Goal: Information Seeking & Learning: Learn about a topic

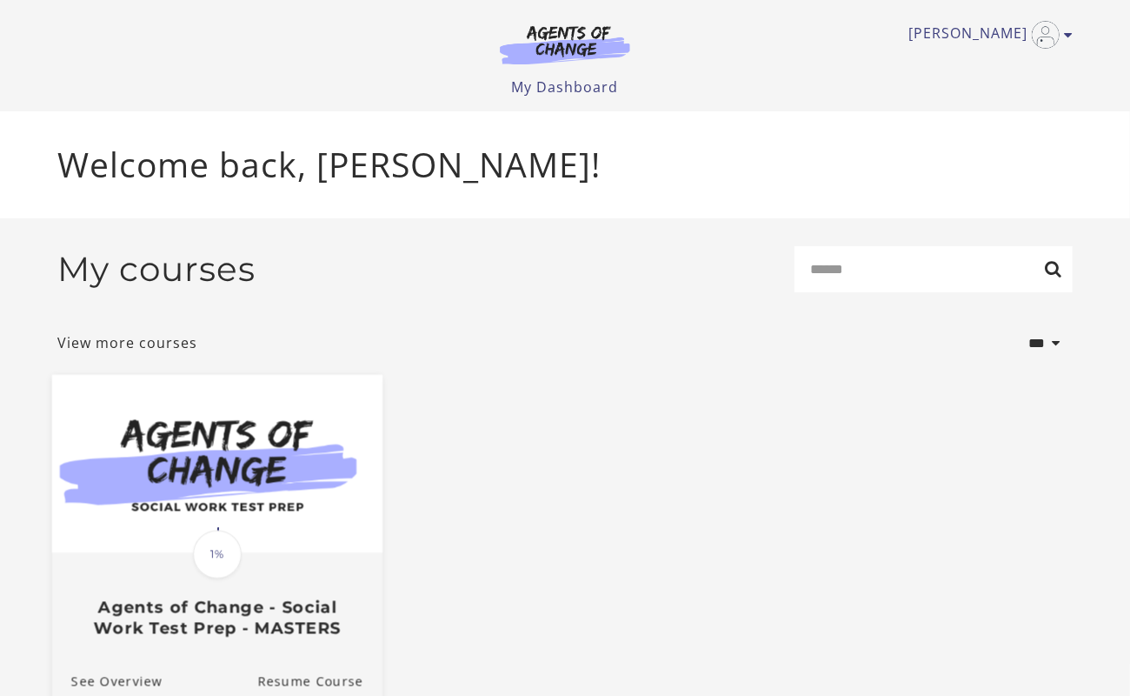
click at [263, 483] on img at bounding box center [217, 464] width 330 height 178
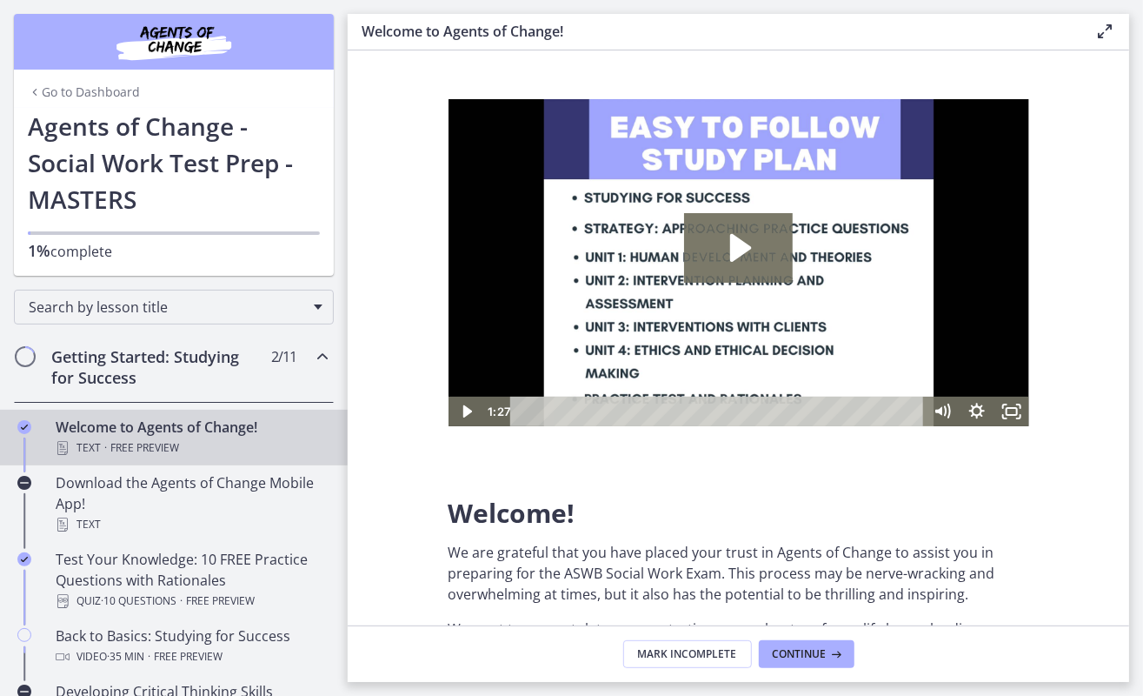
scroll to position [87, 0]
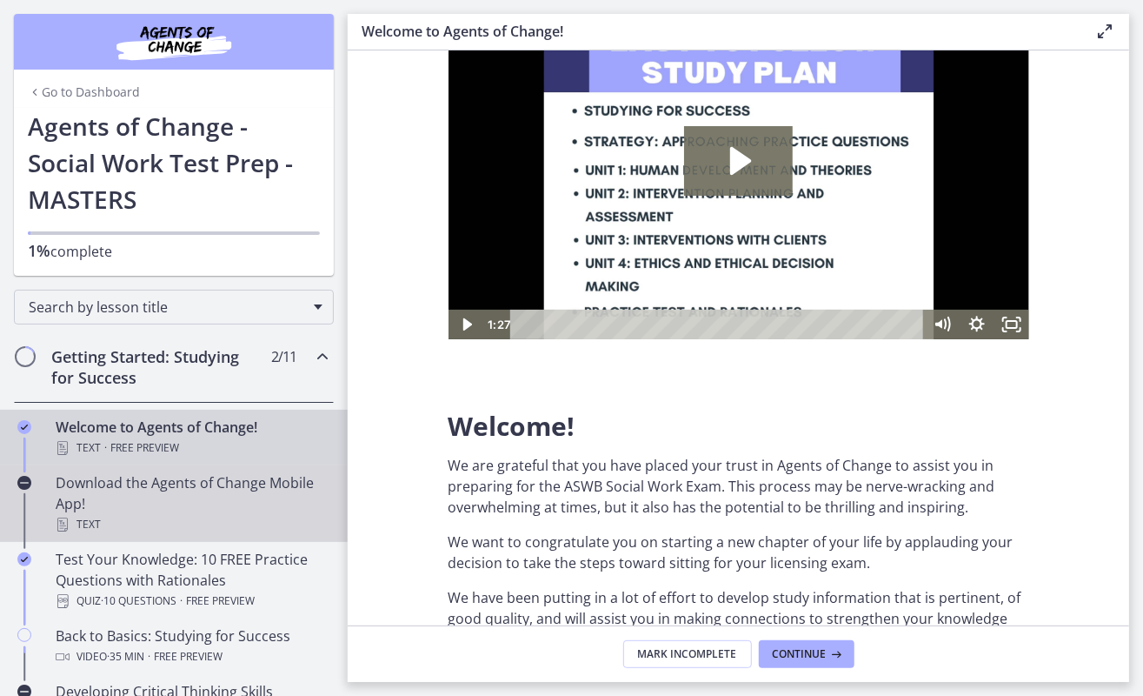
click at [245, 474] on div "Download the Agents of Change Mobile App! Text" at bounding box center [191, 503] width 271 height 63
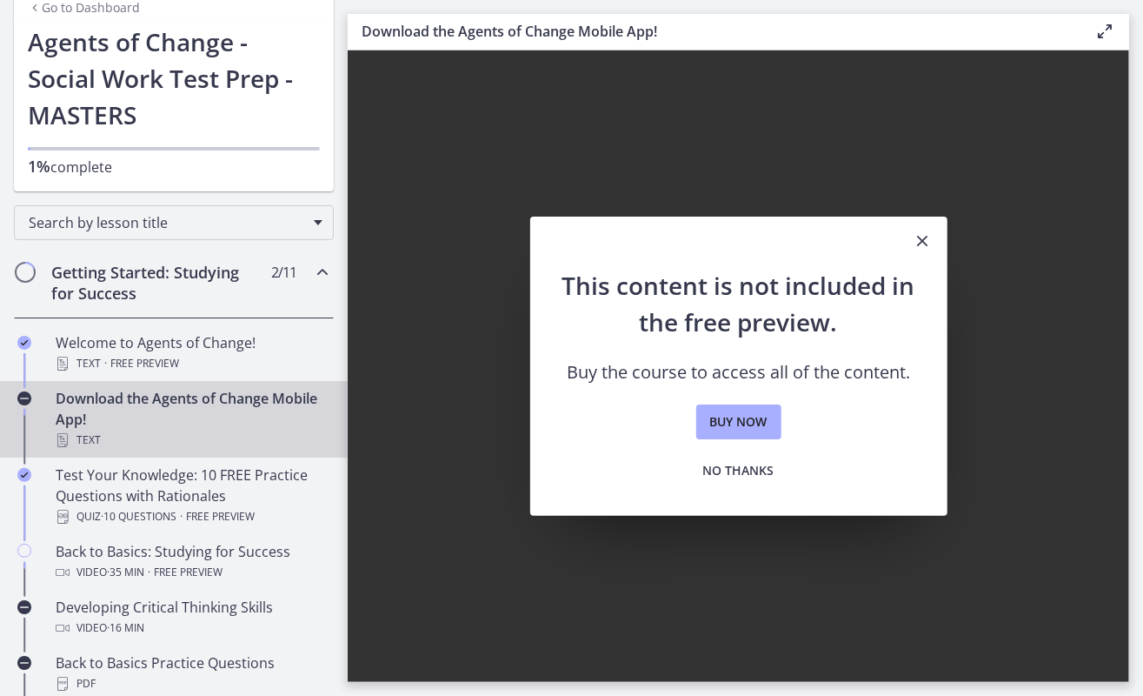
scroll to position [174, 0]
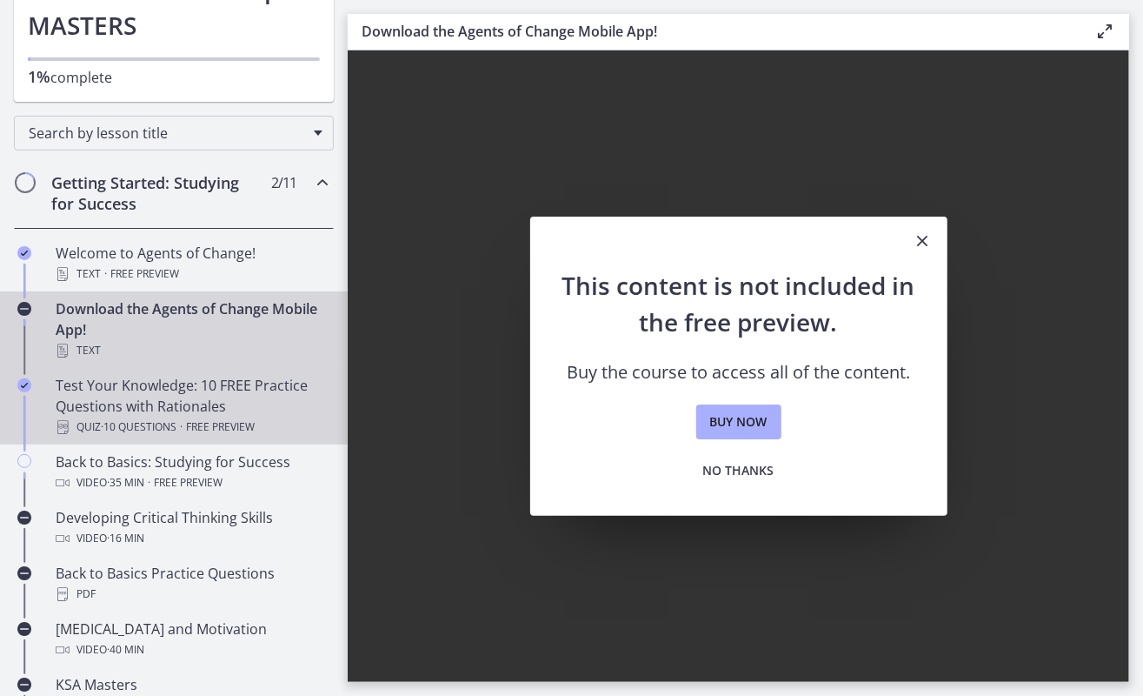
click at [214, 422] on span "Free preview" at bounding box center [220, 427] width 69 height 21
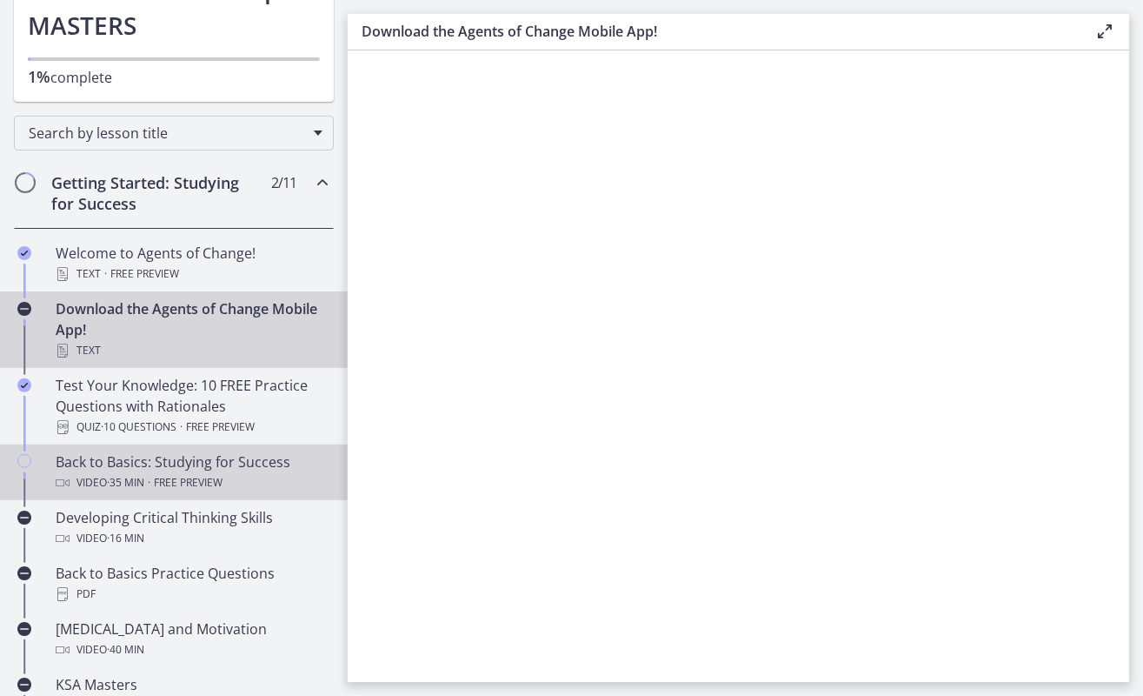
click at [183, 464] on div "Back to Basics: Studying for Success Video · 35 min · Free preview" at bounding box center [191, 472] width 271 height 42
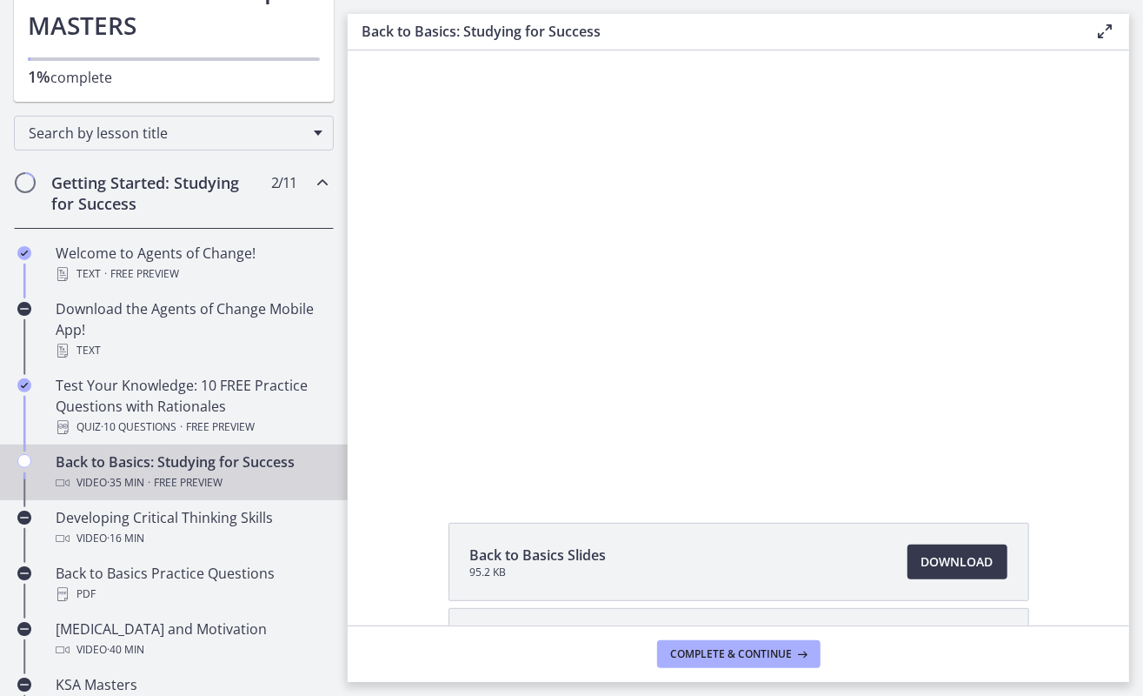
click at [597, 377] on div "Click for sound @keyframes VOLUME_SMALL_WAVE_FLASH { 0% { opacity: 0; } 33% { o…" at bounding box center [737, 266] width 769 height 432
click at [976, 559] on span "Download Opens in a new window" at bounding box center [958, 561] width 72 height 21
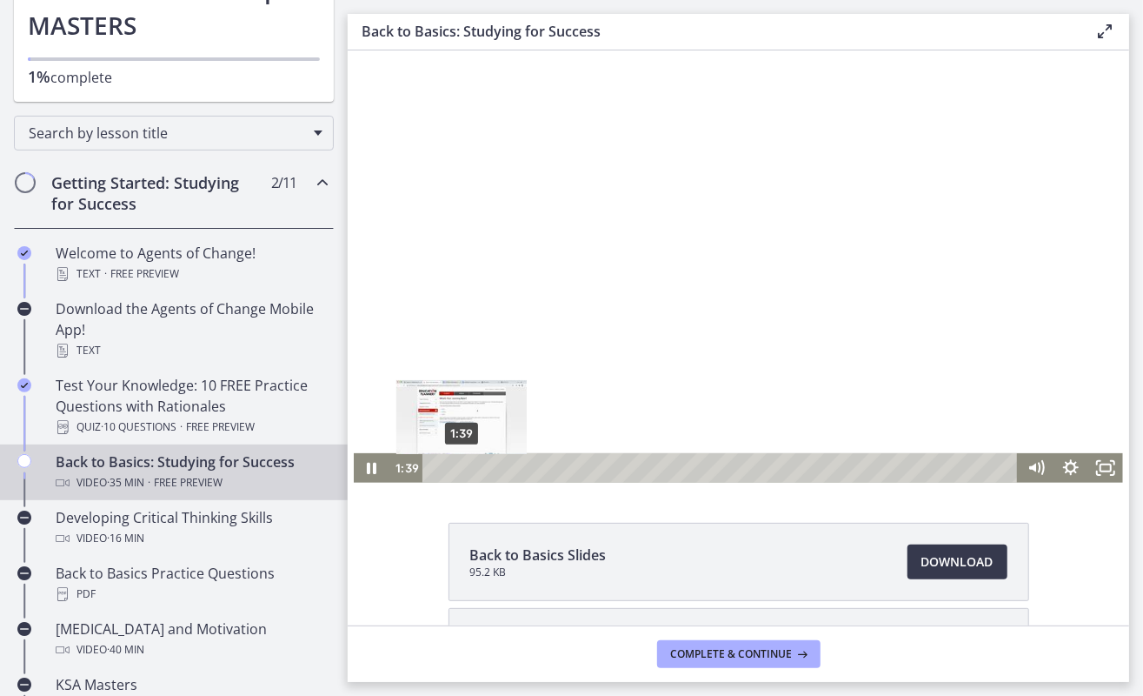
click at [456, 463] on div "1:39" at bounding box center [722, 467] width 575 height 30
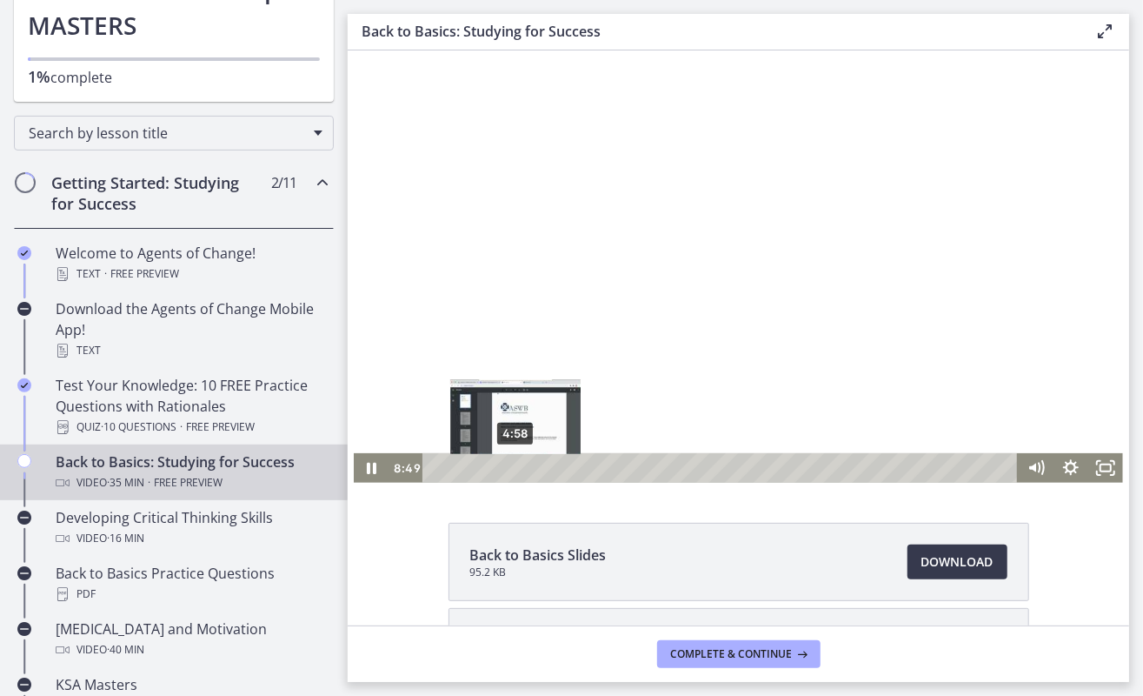
click at [509, 467] on div "4:58" at bounding box center [722, 467] width 575 height 30
click at [504, 469] on div "4:42" at bounding box center [722, 467] width 575 height 30
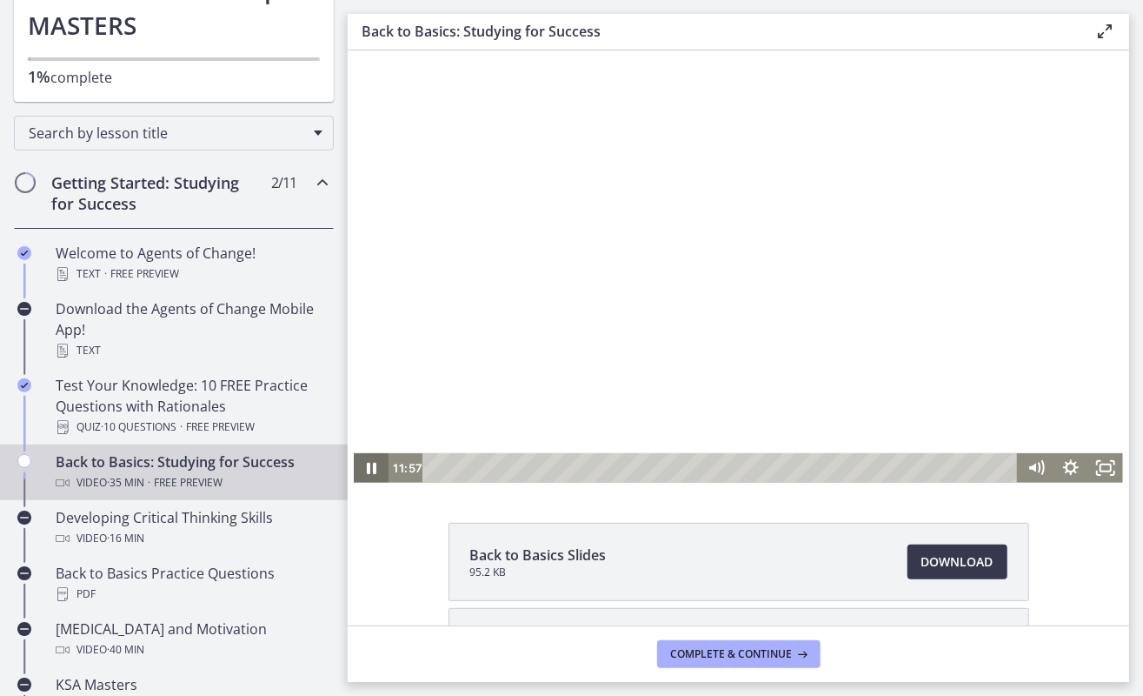
click at [366, 471] on icon "Pause" at bounding box center [371, 467] width 10 height 11
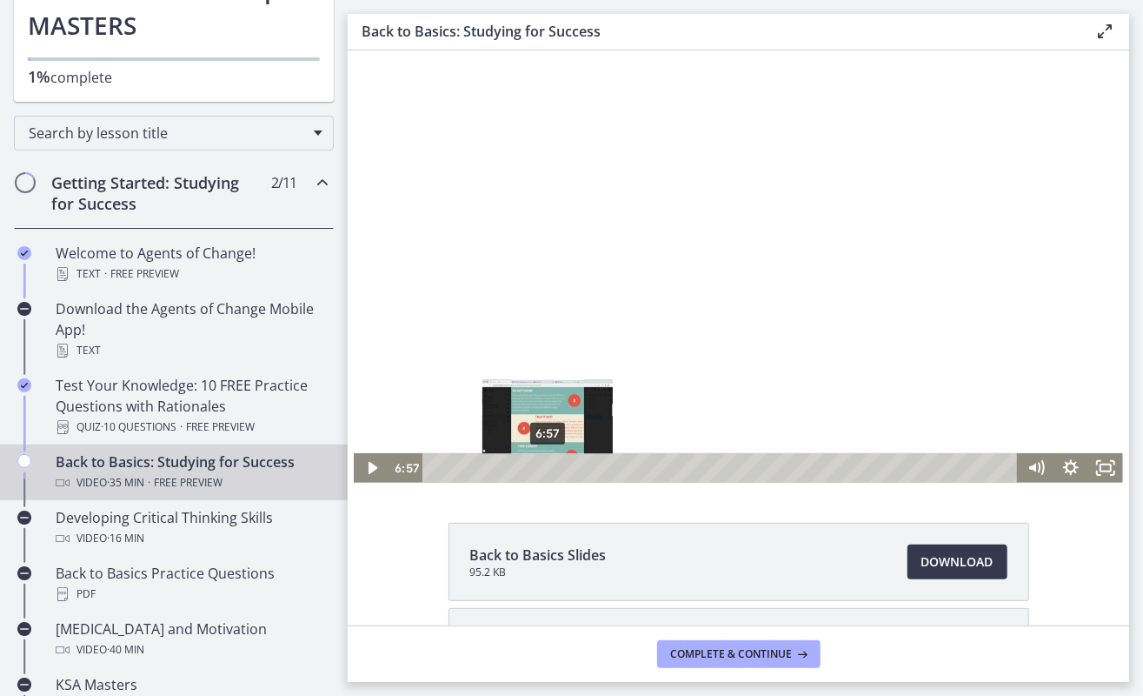
click at [541, 463] on div "6:57" at bounding box center [722, 467] width 575 height 30
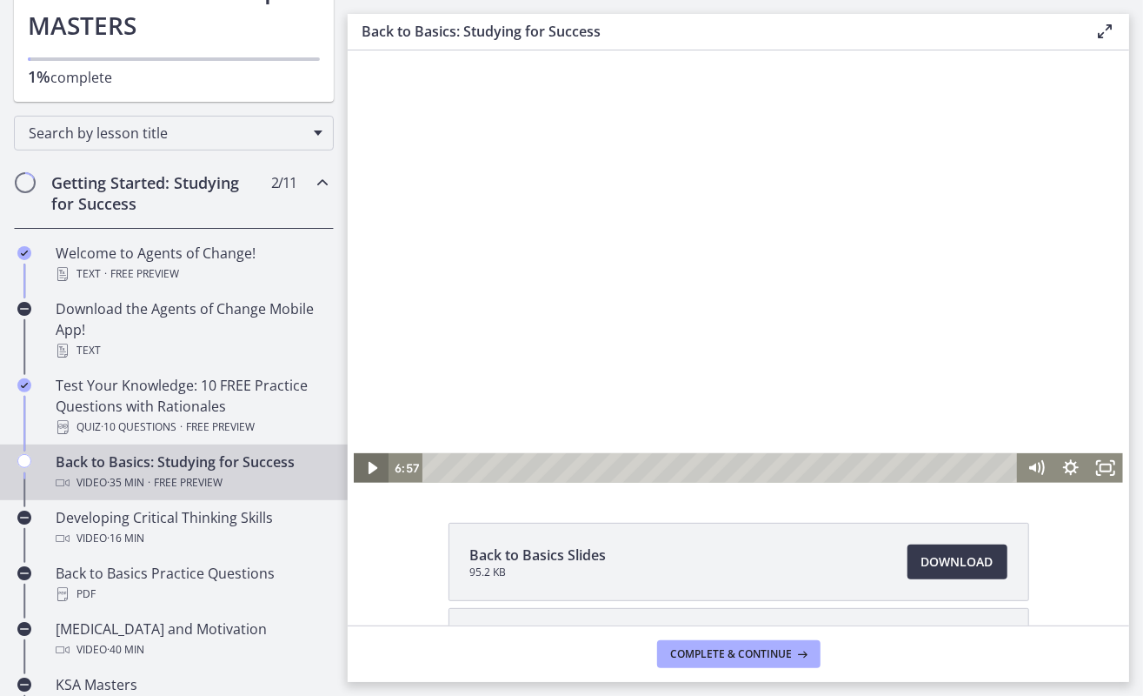
click at [364, 480] on icon "Play Video" at bounding box center [372, 467] width 35 height 30
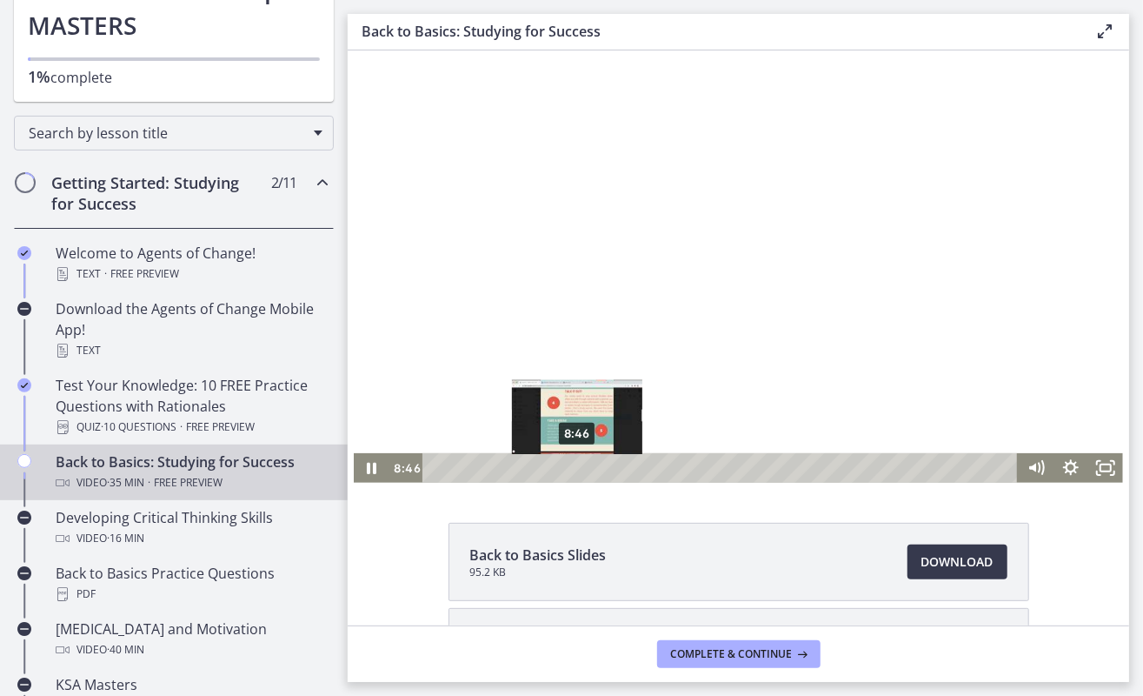
drag, startPoint x: 590, startPoint y: 464, endPoint x: 570, endPoint y: 469, distance: 20.5
click at [571, 469] on div "Playbar" at bounding box center [576, 468] width 10 height 10
drag, startPoint x: 568, startPoint y: 468, endPoint x: 565, endPoint y: 434, distance: 34.0
click at [558, 467] on div "Playbar" at bounding box center [563, 468] width 10 height 10
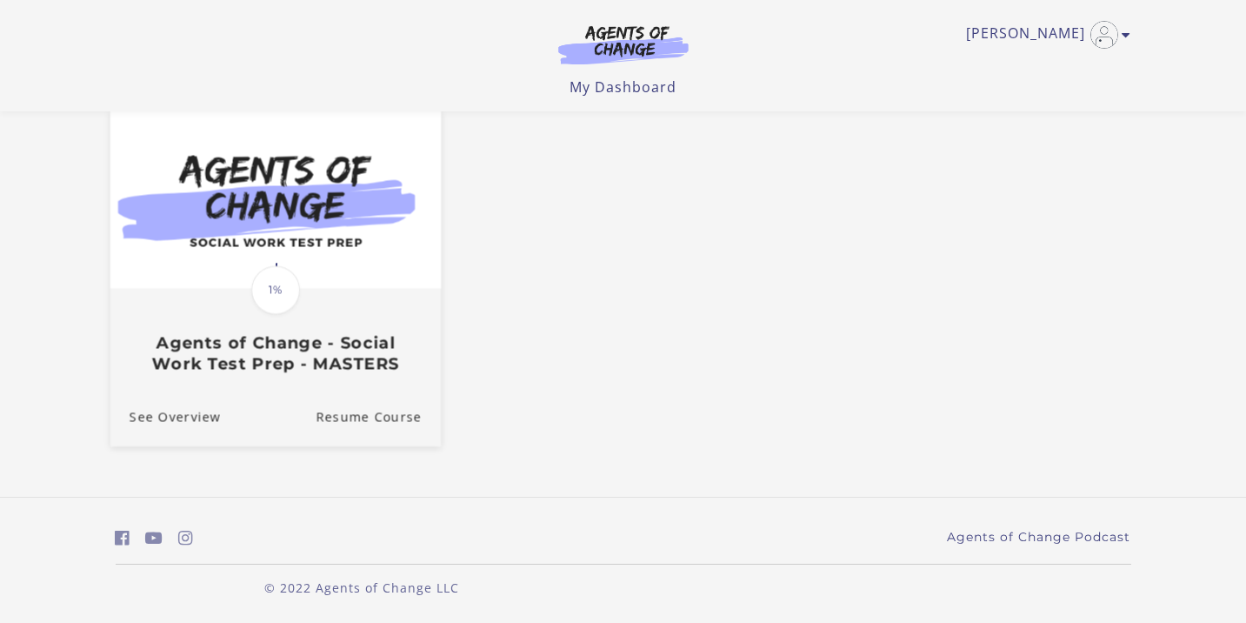
click at [316, 258] on img at bounding box center [275, 199] width 330 height 178
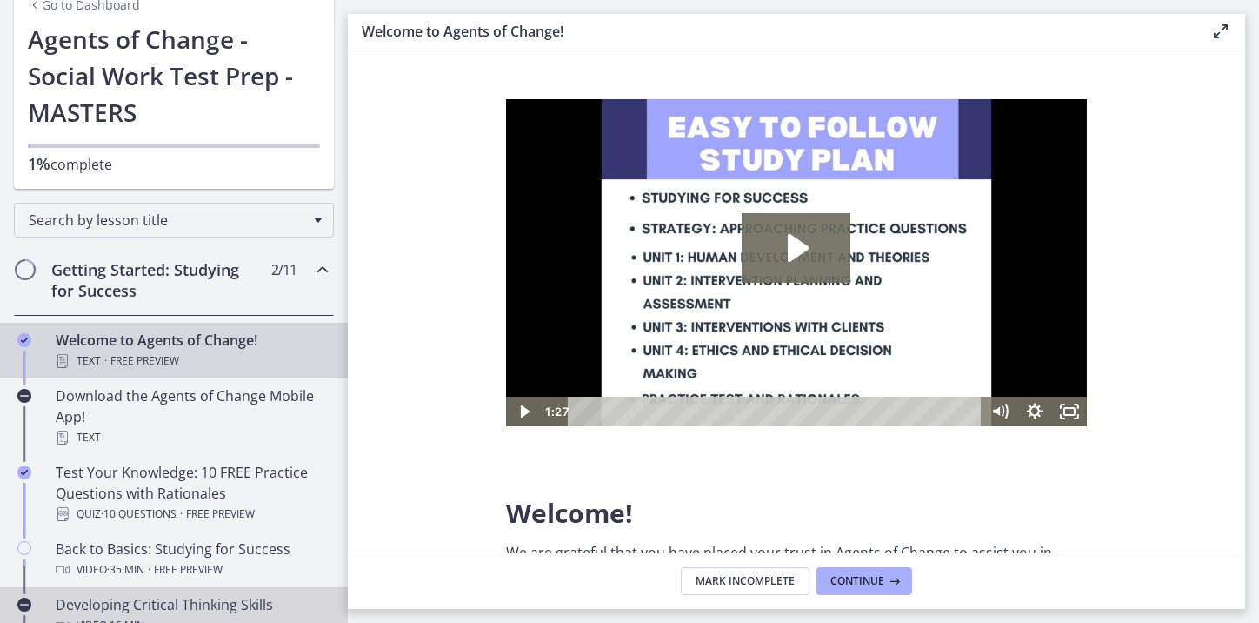
scroll to position [261, 0]
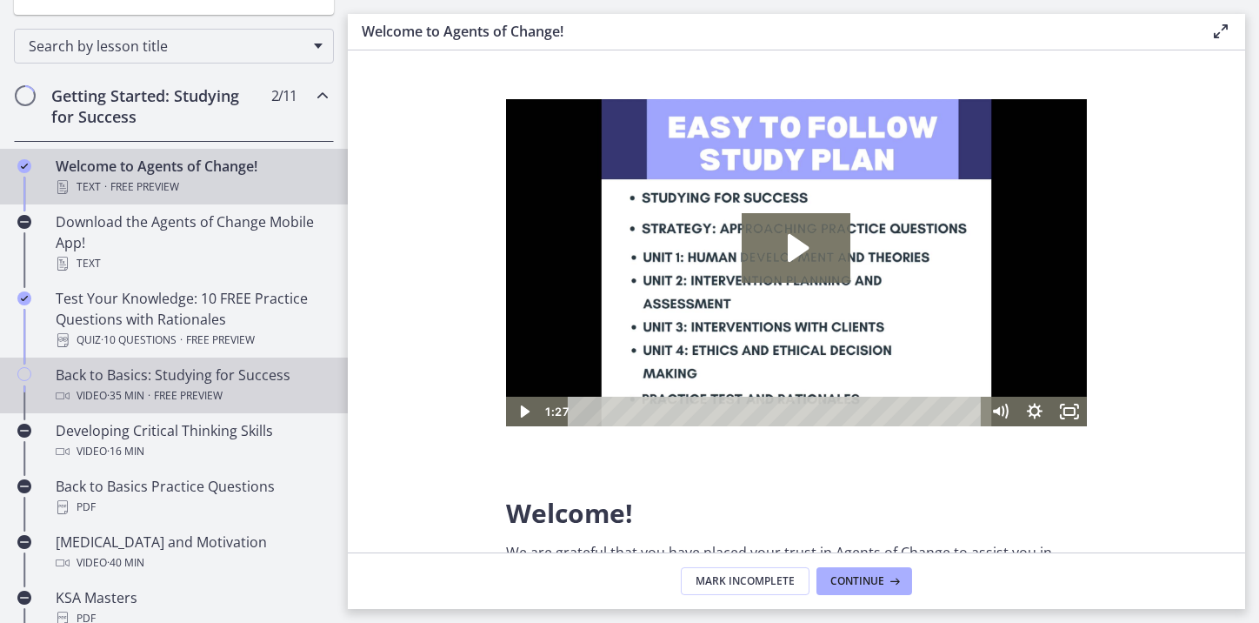
click at [236, 388] on div "Video · 35 min · Free preview" at bounding box center [191, 395] width 271 height 21
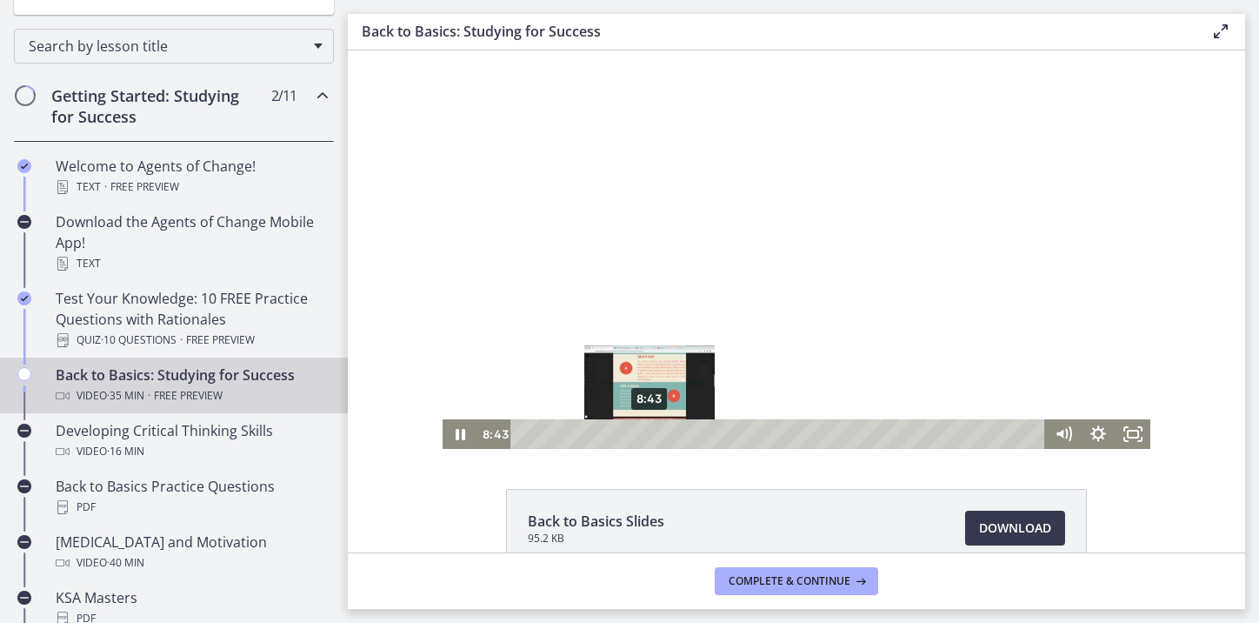
click at [643, 435] on div "8:43" at bounding box center [780, 434] width 514 height 30
drag, startPoint x: 646, startPoint y: 437, endPoint x: 632, endPoint y: 437, distance: 13.9
click at [634, 437] on div "Playbar" at bounding box center [639, 434] width 10 height 10
drag, startPoint x: 648, startPoint y: 436, endPoint x: 635, endPoint y: 430, distance: 14.4
click at [636, 434] on div "Playbar" at bounding box center [641, 434] width 10 height 10
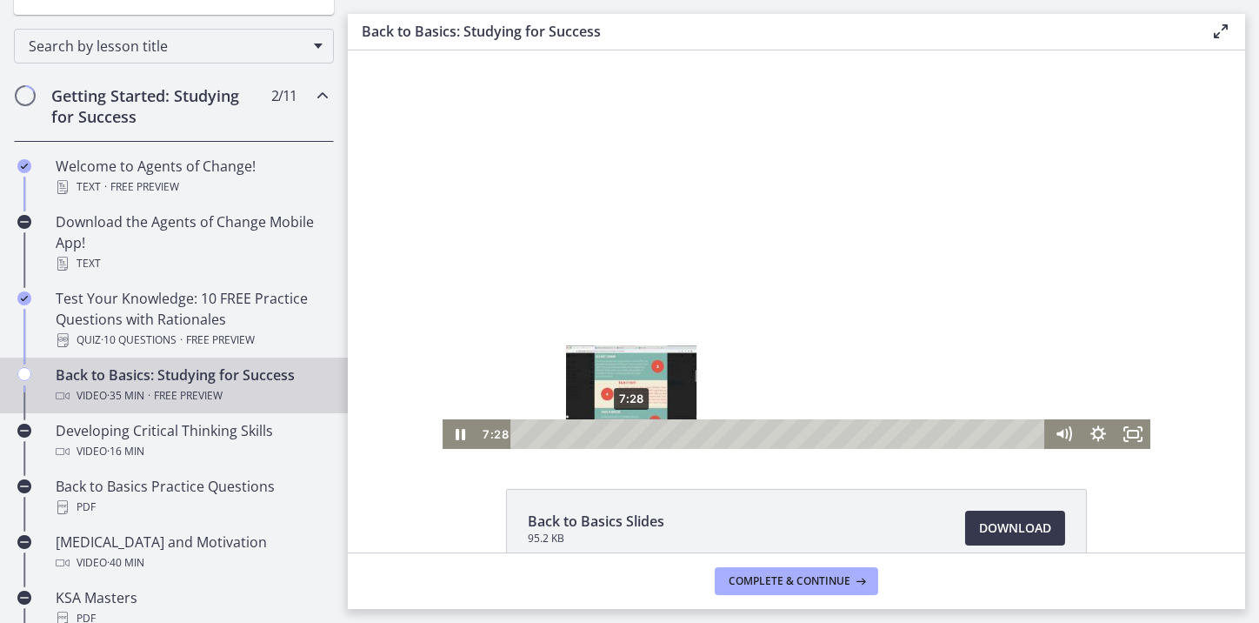
click at [624, 437] on div "7:28" at bounding box center [780, 434] width 514 height 30
click at [616, 437] on div "7:10" at bounding box center [780, 434] width 514 height 30
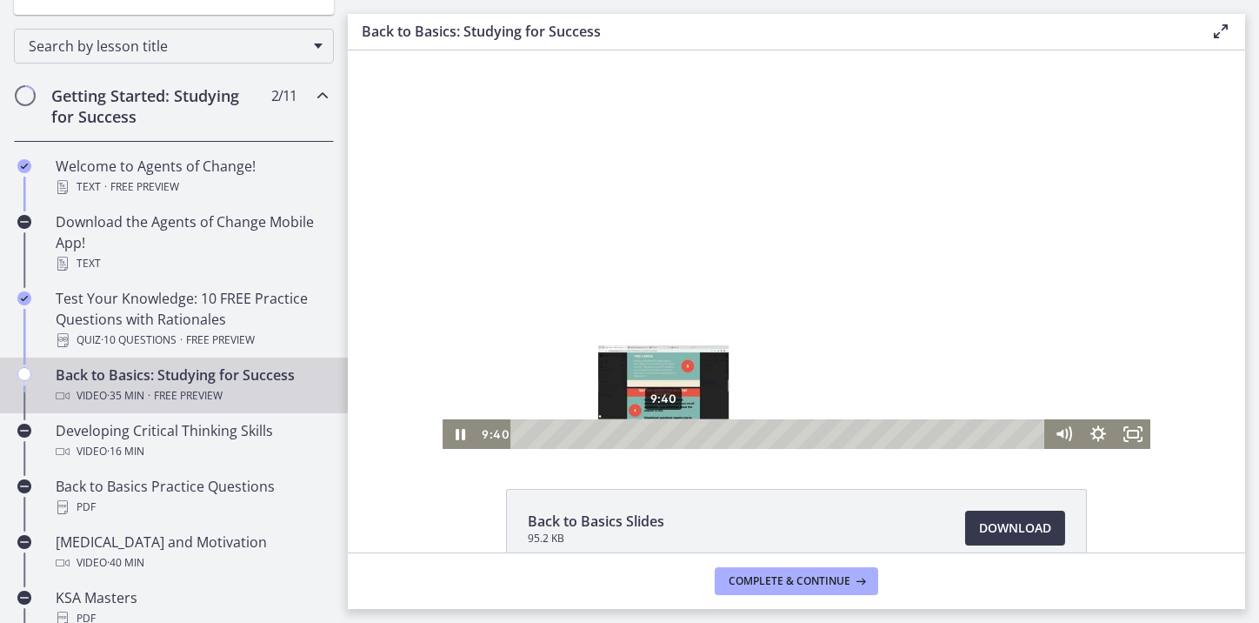
drag, startPoint x: 679, startPoint y: 435, endPoint x: 656, endPoint y: 437, distance: 22.8
click at [657, 436] on div "Playbar" at bounding box center [662, 434] width 10 height 10
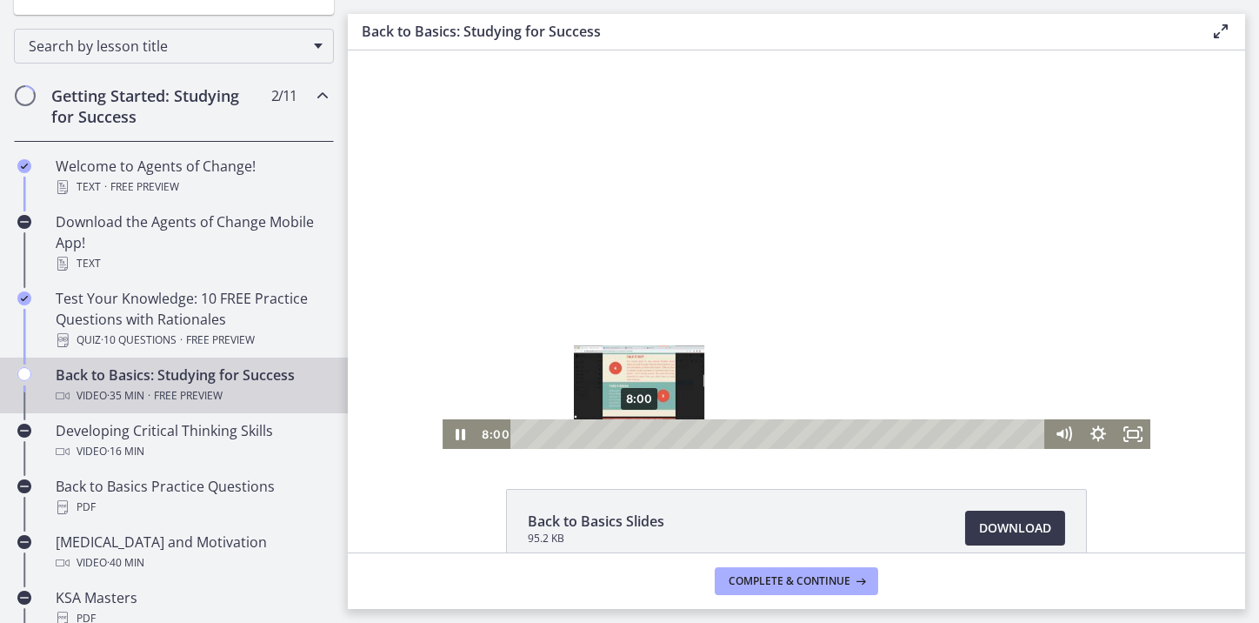
click at [632, 440] on div "8:00" at bounding box center [780, 434] width 514 height 30
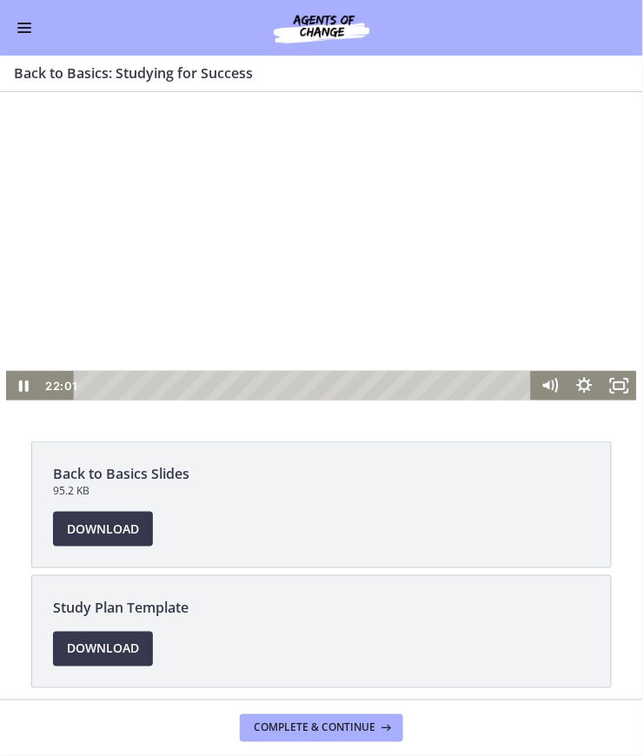
scroll to position [83, 0]
